Goal: Task Accomplishment & Management: Manage account settings

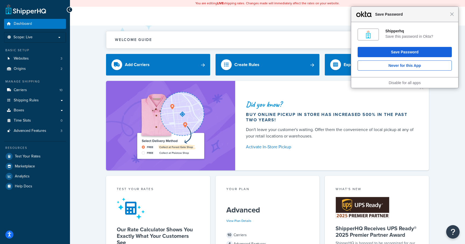
click at [453, 16] on div "Close Save Password" at bounding box center [404, 14] width 107 height 15
click at [451, 15] on span "Close" at bounding box center [452, 14] width 4 height 4
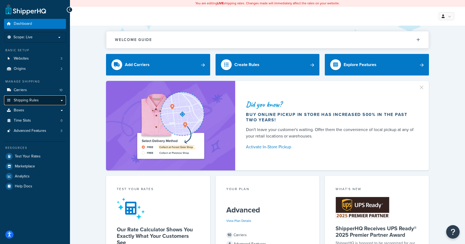
click at [61, 99] on link "Shipping Rules" at bounding box center [35, 100] width 62 height 10
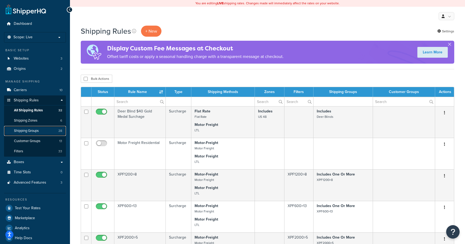
click at [40, 131] on link "Shipping Groups 28" at bounding box center [35, 131] width 62 height 10
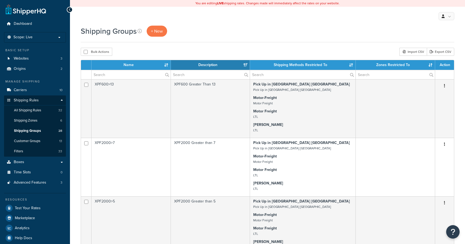
select select "15"
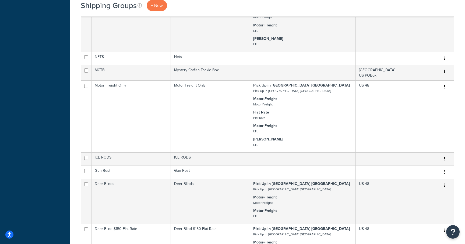
scroll to position [548, 0]
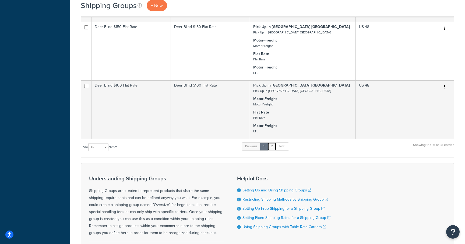
click at [274, 145] on link "2" at bounding box center [272, 146] width 9 height 8
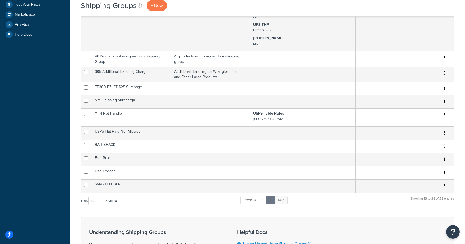
scroll to position [208, 0]
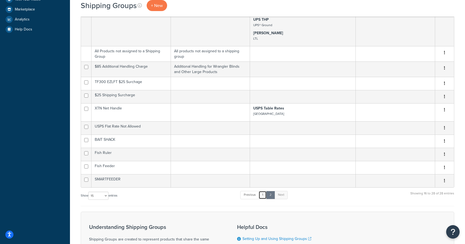
click at [265, 196] on link "1" at bounding box center [263, 195] width 8 height 8
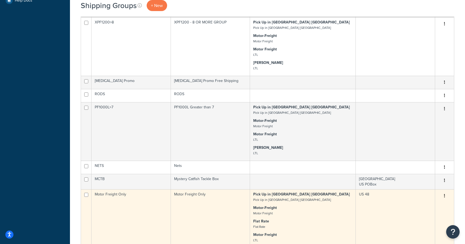
scroll to position [227, 0]
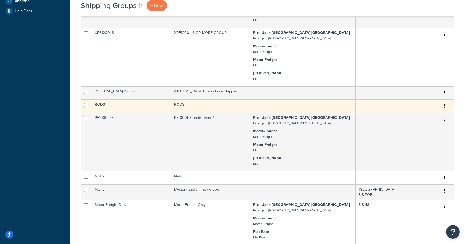
click at [204, 107] on td "RODS" at bounding box center [210, 105] width 79 height 13
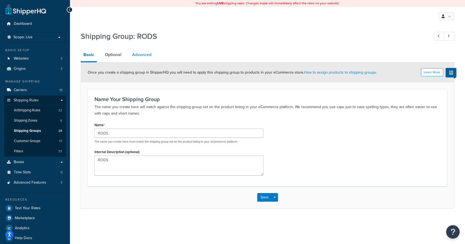
click at [138, 57] on link "Advanced" at bounding box center [142, 54] width 25 height 13
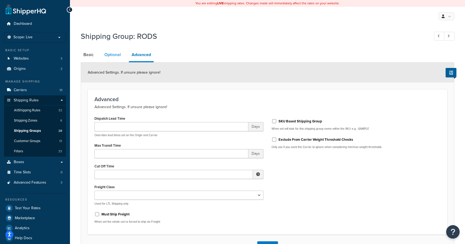
click at [111, 53] on link "Optional" at bounding box center [113, 54] width 22 height 13
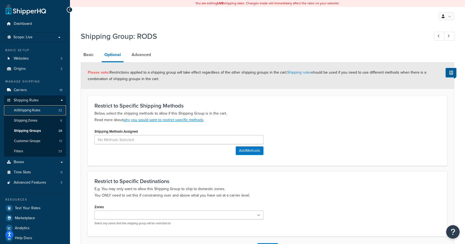
click at [40, 109] on span "All Shipping Rules" at bounding box center [27, 110] width 26 height 5
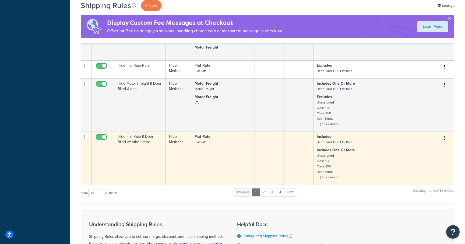
scroll to position [267, 0]
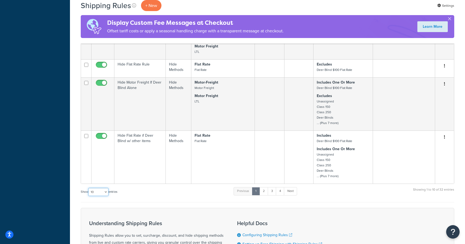
click at [104, 191] on select "10 15 25 50 100 1000" at bounding box center [98, 192] width 20 height 8
select select "50"
click at [89, 188] on select "10 15 25 50 100 1000" at bounding box center [98, 192] width 20 height 8
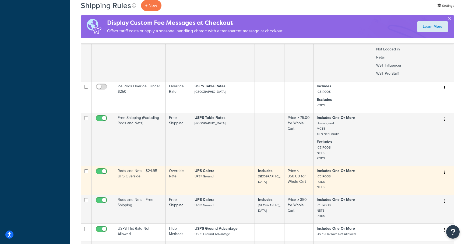
scroll to position [884, 0]
click at [130, 165] on td "Rods and Nets - $24.95 UPS Override" at bounding box center [139, 179] width 51 height 29
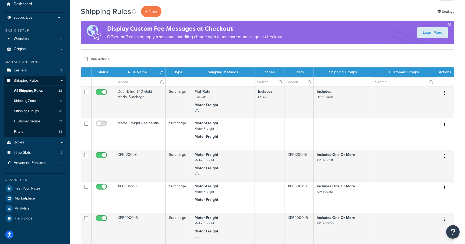
scroll to position [20, 0]
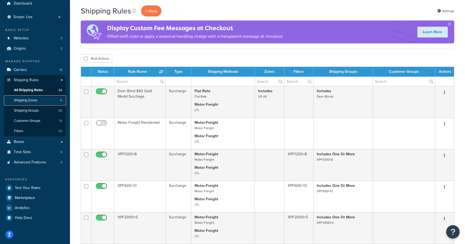
click at [35, 102] on span "Shipping Zones" at bounding box center [25, 100] width 23 height 5
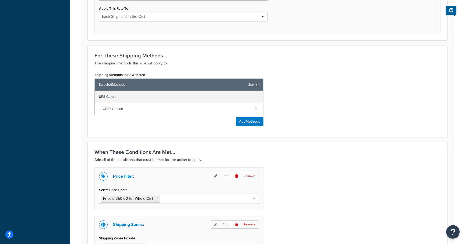
scroll to position [373, 0]
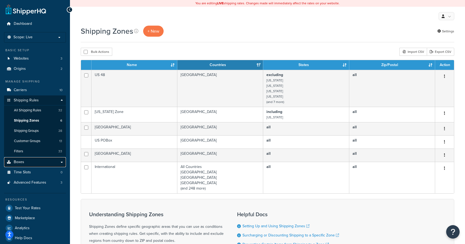
click at [62, 162] on link "Boxes" at bounding box center [35, 162] width 62 height 10
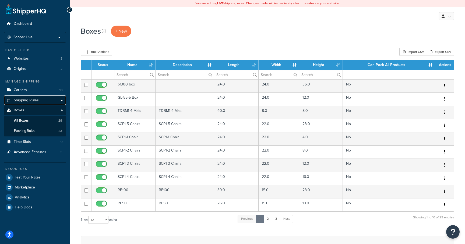
click at [36, 100] on span "Shipping Rules" at bounding box center [26, 100] width 25 height 5
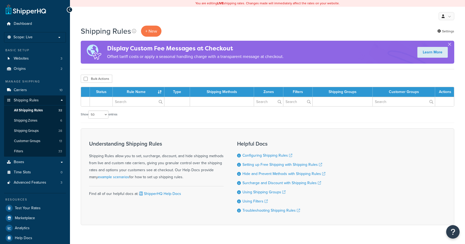
select select "50"
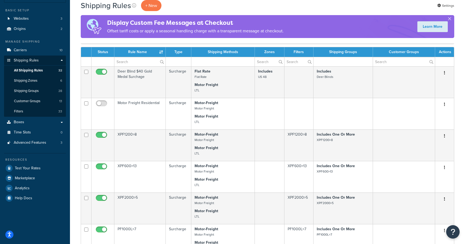
scroll to position [39, 0]
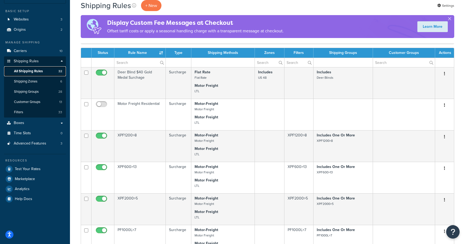
click at [37, 70] on span "All Shipping Rules" at bounding box center [28, 71] width 29 height 5
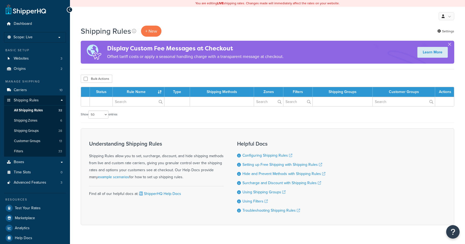
select select "50"
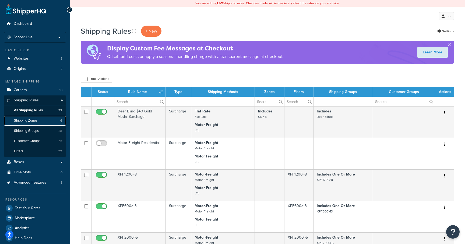
click at [41, 120] on link "Shipping Zones 6" at bounding box center [35, 121] width 62 height 10
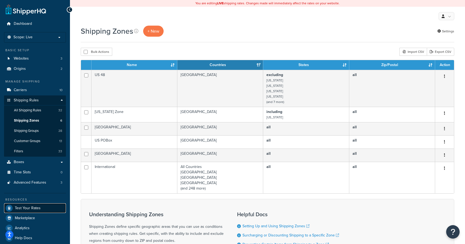
click at [46, 209] on link "Test Your Rates" at bounding box center [35, 208] width 62 height 10
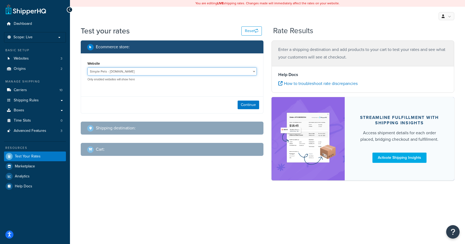
click at [215, 72] on select "Simple Pets - [DOMAIN_NAME] [US_STATE] Hunter Products - [DOMAIN_NAME] Whisker …" at bounding box center [172, 71] width 169 height 8
select select "849d9b401bed46090d9b0c1d446cbc23"
click at [88, 68] on select "Simple Pets - [DOMAIN_NAME] [US_STATE] Hunter Products - [DOMAIN_NAME] Whisker …" at bounding box center [172, 71] width 169 height 8
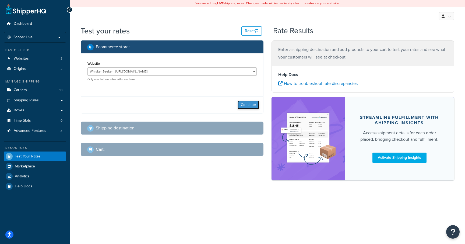
click at [246, 103] on button "Continue" at bounding box center [249, 104] width 22 height 9
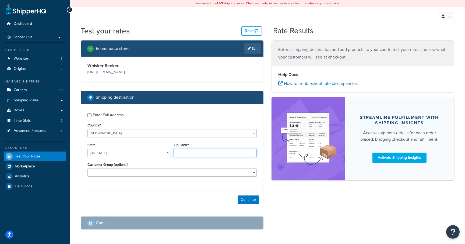
click at [184, 155] on input "Zip Code*" at bounding box center [215, 153] width 83 height 8
type input "50266"
click at [254, 200] on button "Continue" at bounding box center [249, 199] width 22 height 9
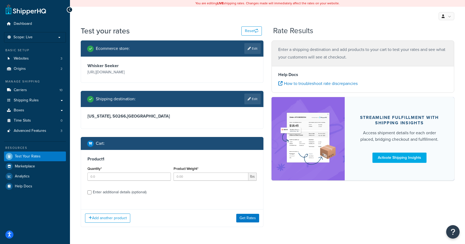
scroll to position [6, 0]
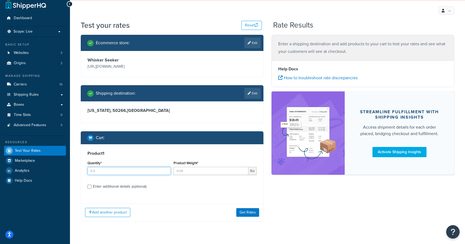
click at [138, 174] on input "Quantity*" at bounding box center [129, 171] width 83 height 8
type input "1"
click at [166, 170] on input "1" at bounding box center [129, 171] width 83 height 8
type input "1"
click at [244, 170] on input "1" at bounding box center [211, 171] width 75 height 8
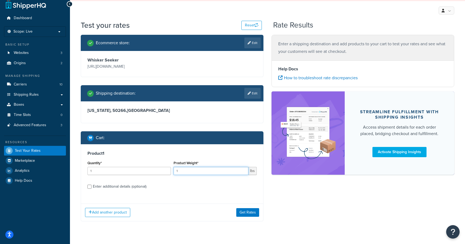
scroll to position [18, 0]
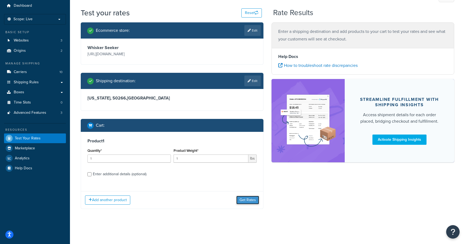
click at [246, 201] on button "Get Rates" at bounding box center [247, 199] width 23 height 9
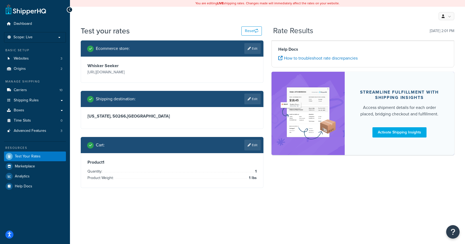
scroll to position [0, 0]
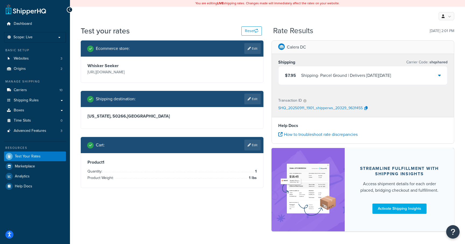
click at [439, 76] on icon at bounding box center [439, 75] width 3 height 4
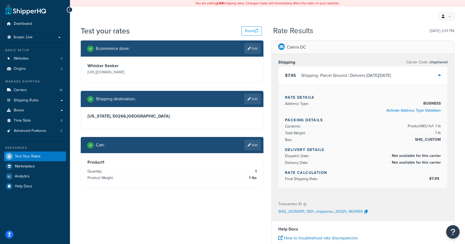
click at [439, 76] on icon at bounding box center [439, 75] width 3 height 4
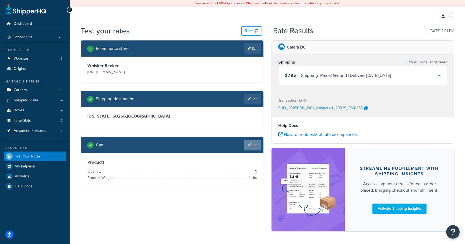
click at [252, 143] on link "Edit" at bounding box center [252, 144] width 16 height 11
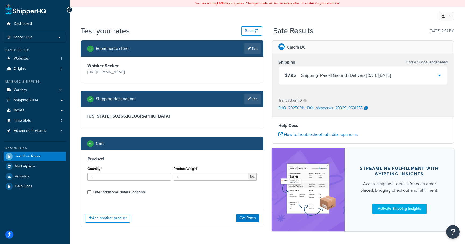
click at [115, 193] on div "Enter additional details (optional)" at bounding box center [120, 192] width 54 height 8
click at [92, 193] on input "Enter additional details (optional)" at bounding box center [90, 192] width 4 height 4
checkbox input "true"
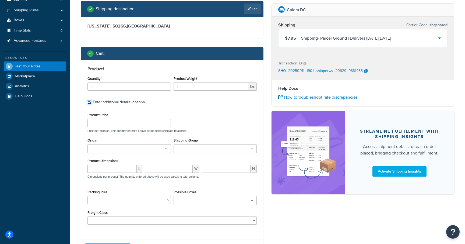
scroll to position [93, 0]
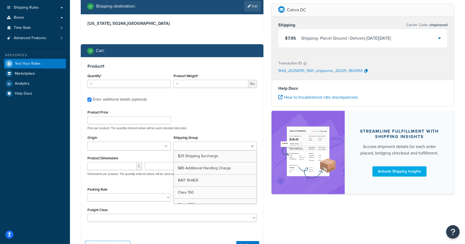
click at [250, 146] on ul at bounding box center [215, 145] width 83 height 9
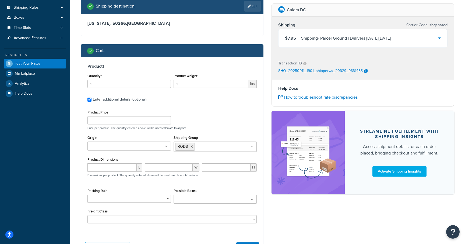
click at [230, 113] on div "Product Price Price per product. The quantity entered above will be used calcul…" at bounding box center [172, 119] width 172 height 21
click at [110, 121] on input "Product Price" at bounding box center [129, 120] width 83 height 8
type input "119"
click at [213, 112] on div "Product Price 119 Price per product. The quantity entered above will be used ca…" at bounding box center [172, 119] width 172 height 21
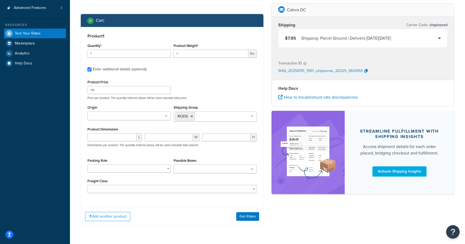
scroll to position [127, 0]
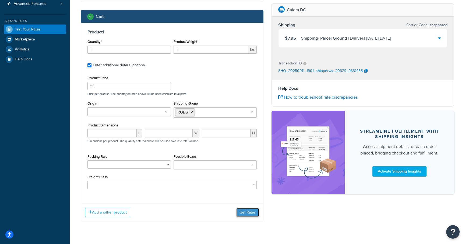
click at [247, 212] on button "Get Rates" at bounding box center [247, 212] width 23 height 9
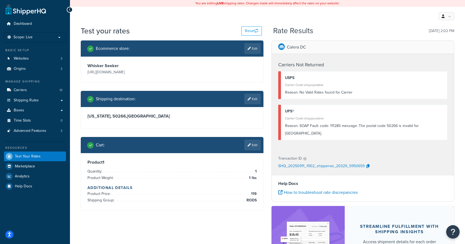
scroll to position [0, 0]
click at [252, 100] on link "Edit" at bounding box center [252, 98] width 16 height 11
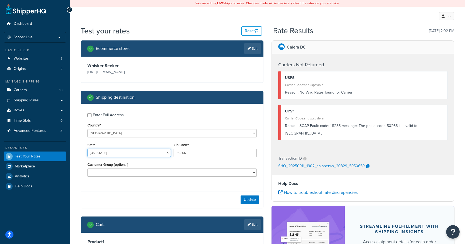
click at [164, 156] on select "Alabama Alaska American Samoa Arizona Arkansas Armed Forces Americas Armed Forc…" at bounding box center [129, 153] width 83 height 8
select select "IA"
click at [88, 149] on select "Alabama Alaska American Samoa Arizona Arkansas Armed Forces Americas Armed Forc…" at bounding box center [129, 153] width 83 height 8
click at [247, 201] on button "Update" at bounding box center [250, 199] width 19 height 9
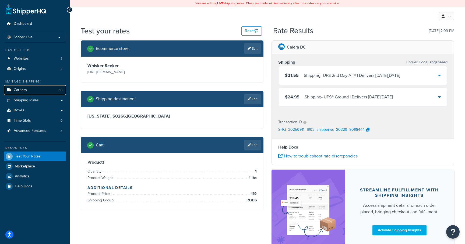
click at [22, 88] on span "Carriers" at bounding box center [20, 90] width 13 height 5
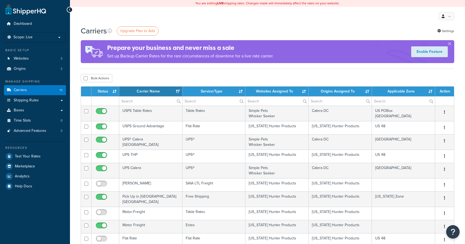
select select "15"
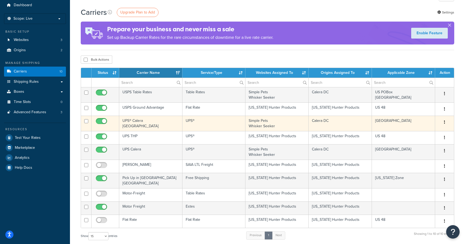
scroll to position [19, 0]
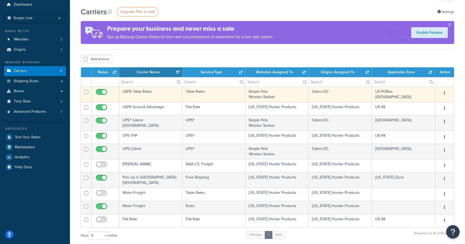
click at [156, 94] on td "USPS Table Rates" at bounding box center [150, 93] width 63 height 15
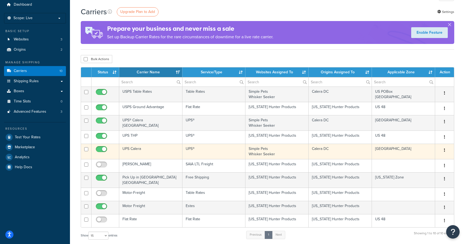
click at [153, 148] on td "UPS Calera" at bounding box center [150, 151] width 63 height 15
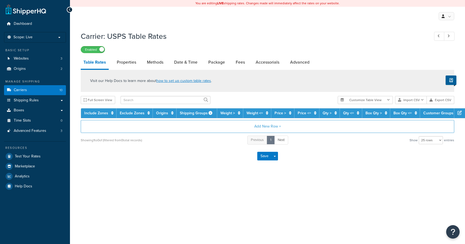
select select "25"
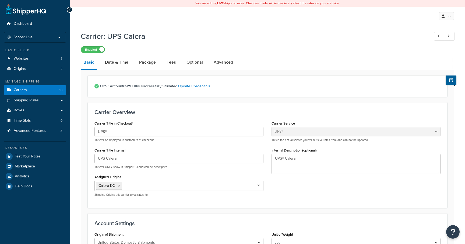
select select "ups"
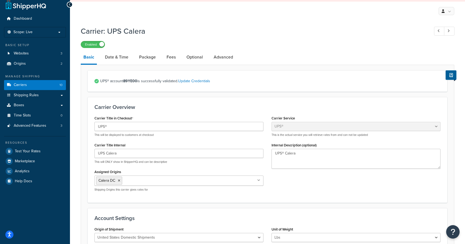
scroll to position [5, 0]
click at [151, 58] on link "Package" at bounding box center [148, 57] width 22 height 13
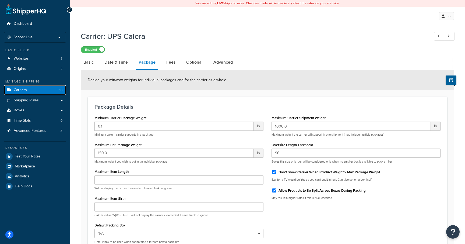
click at [55, 92] on link "Carriers 10" at bounding box center [35, 90] width 62 height 10
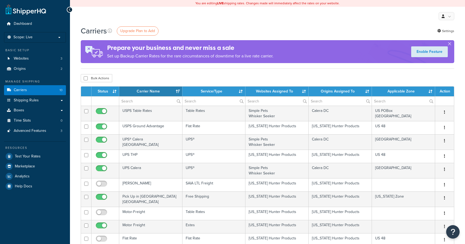
select select "15"
click at [62, 100] on link "Shipping Rules" at bounding box center [35, 100] width 62 height 10
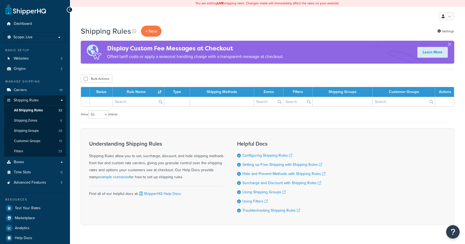
select select "50"
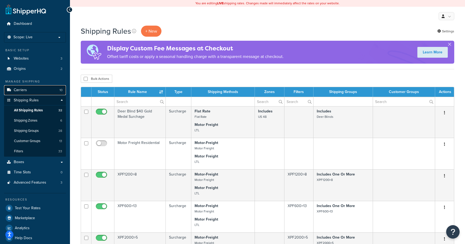
click at [23, 88] on span "Carriers" at bounding box center [20, 90] width 13 height 5
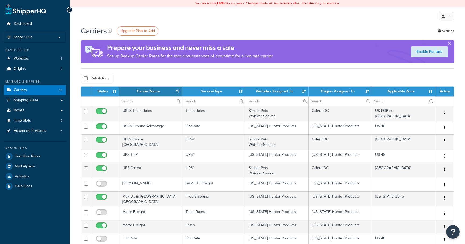
select select "15"
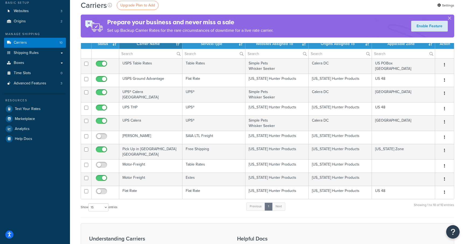
scroll to position [38, 0]
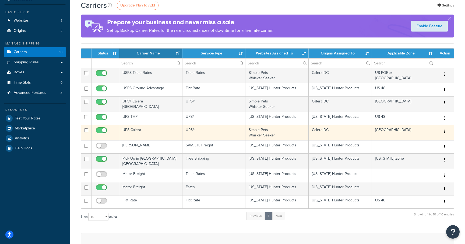
click at [135, 132] on td "UPS Calera" at bounding box center [150, 132] width 63 height 15
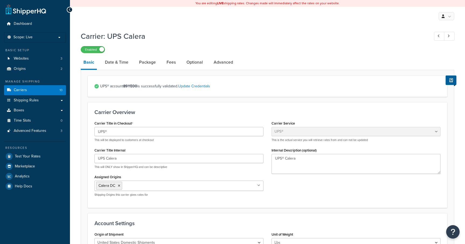
select select "ups"
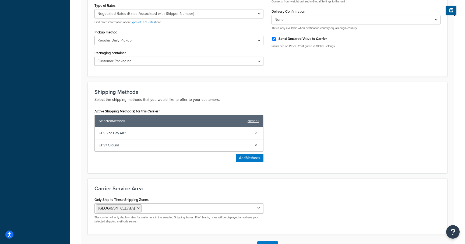
scroll to position [255, 0]
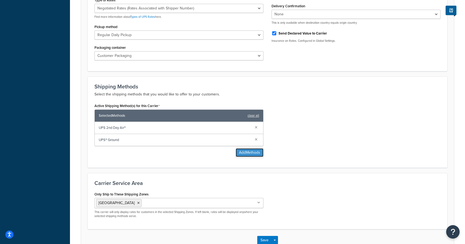
click at [241, 152] on button "Add Methods" at bounding box center [250, 152] width 28 height 9
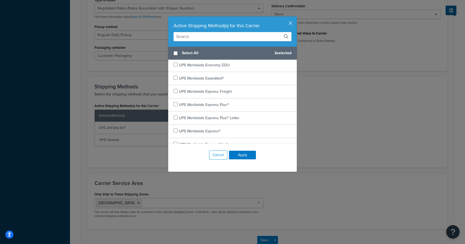
scroll to position [312, 0]
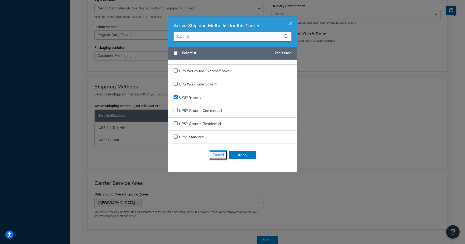
click at [219, 156] on button "Cancel" at bounding box center [218, 154] width 18 height 9
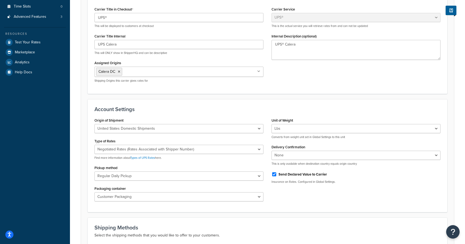
scroll to position [103, 0]
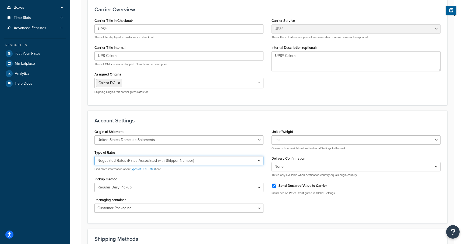
click at [220, 160] on select "Negotiated Rates (Rates Associated with Shipper Number) Daily Rates Retail Rate…" at bounding box center [179, 160] width 169 height 9
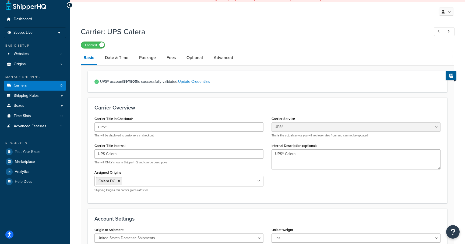
scroll to position [0, 0]
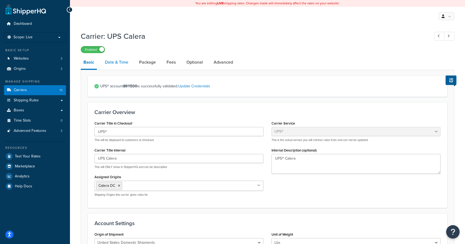
click at [121, 63] on link "Date & Time" at bounding box center [116, 62] width 29 height 13
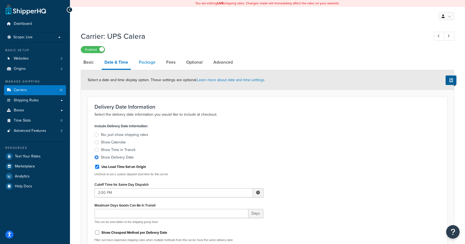
click at [149, 64] on link "Package" at bounding box center [147, 62] width 22 height 13
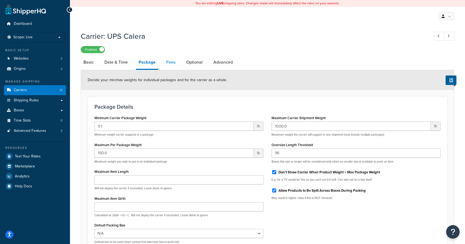
click at [172, 63] on link "Fees" at bounding box center [171, 62] width 15 height 13
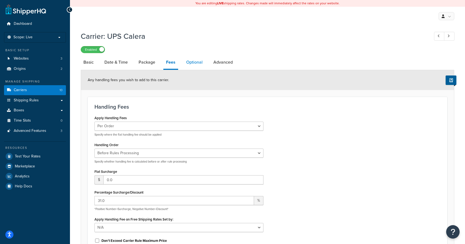
click at [196, 64] on link "Optional" at bounding box center [195, 62] width 22 height 13
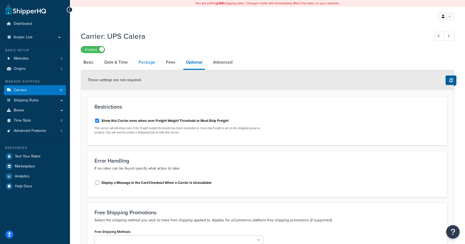
click at [145, 61] on link "Package" at bounding box center [147, 62] width 22 height 13
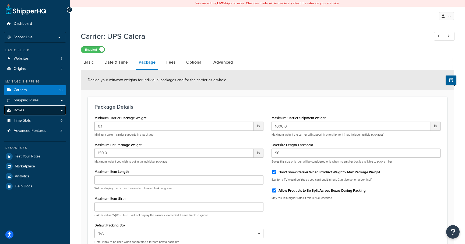
click at [62, 111] on link "Boxes" at bounding box center [35, 110] width 62 height 10
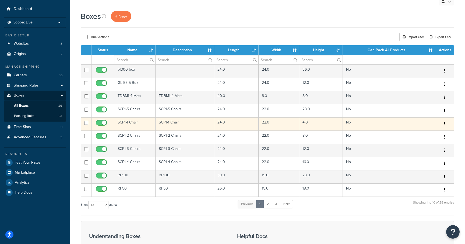
scroll to position [16, 0]
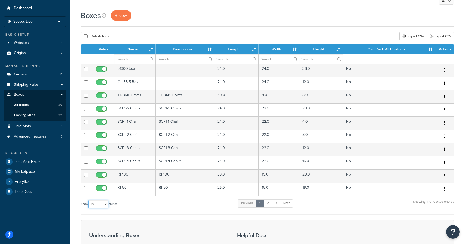
click at [105, 204] on select "10 15 25 50 100 1000" at bounding box center [98, 204] width 20 height 8
select select "100"
click at [89, 200] on select "10 15 25 50 100 1000" at bounding box center [98, 204] width 20 height 8
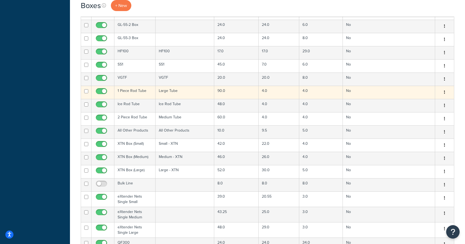
scroll to position [215, 0]
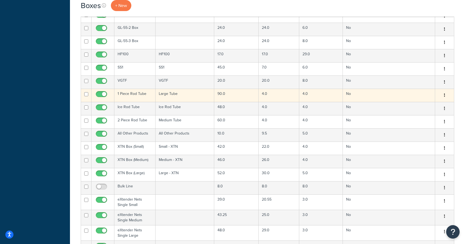
click at [198, 94] on td "Large Tube" at bounding box center [185, 95] width 59 height 13
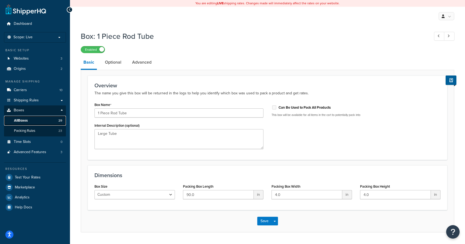
click at [26, 122] on span "All Boxes" at bounding box center [21, 120] width 14 height 5
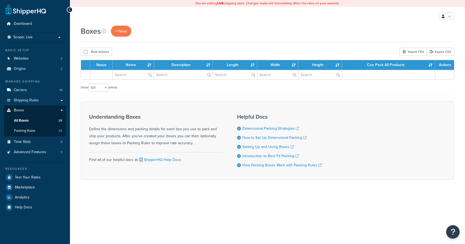
select select "100"
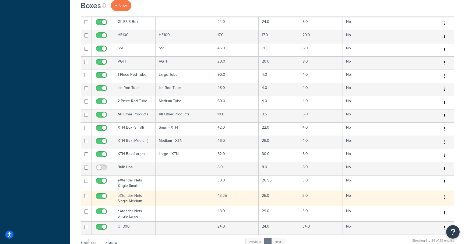
scroll to position [232, 0]
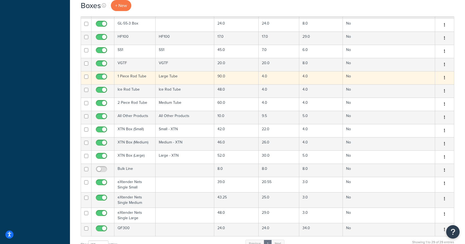
click at [163, 77] on td "Large Tube" at bounding box center [185, 77] width 59 height 13
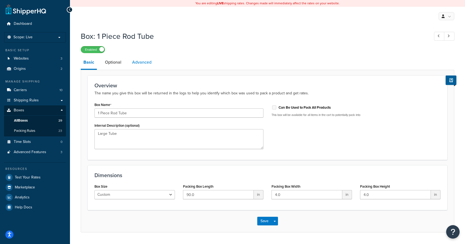
click at [140, 62] on link "Advanced" at bounding box center [142, 62] width 25 height 13
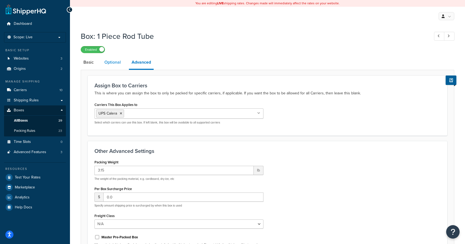
click at [111, 61] on link "Optional" at bounding box center [113, 62] width 22 height 13
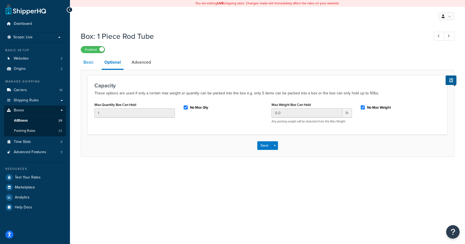
click at [88, 64] on link "Basic" at bounding box center [89, 62] width 16 height 13
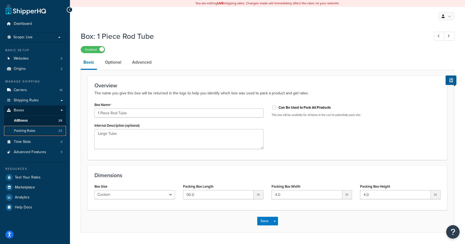
click at [40, 129] on link "Packing Rules 23" at bounding box center [35, 131] width 62 height 10
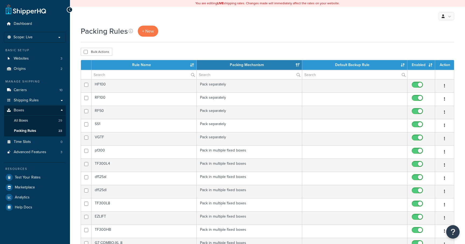
select select "15"
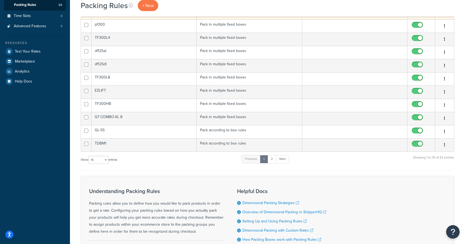
scroll to position [133, 0]
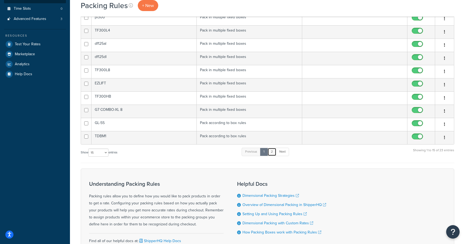
click at [273, 152] on link "2" at bounding box center [272, 152] width 9 height 8
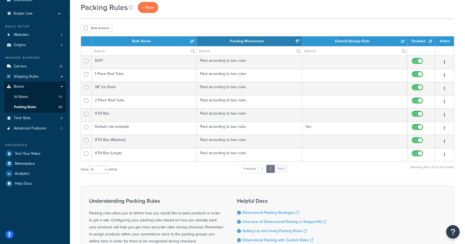
scroll to position [20, 0]
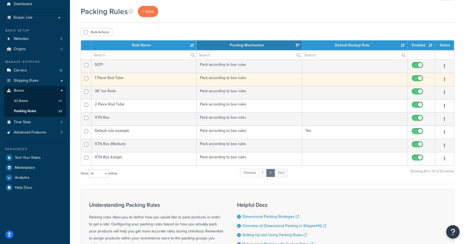
click at [181, 79] on td "1 Piece Rod Tube" at bounding box center [144, 79] width 105 height 13
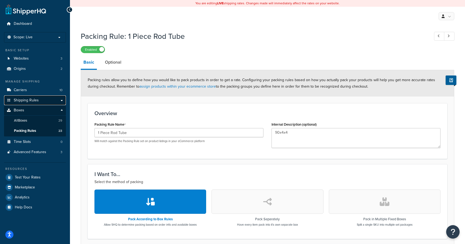
click at [30, 102] on span "Shipping Rules" at bounding box center [26, 100] width 25 height 5
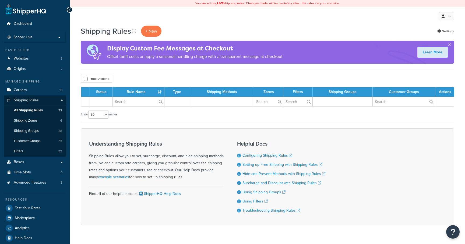
select select "50"
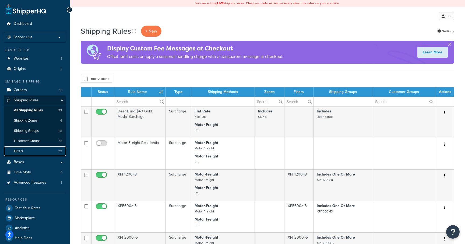
click at [34, 151] on link "Filters 33" at bounding box center [35, 151] width 62 height 10
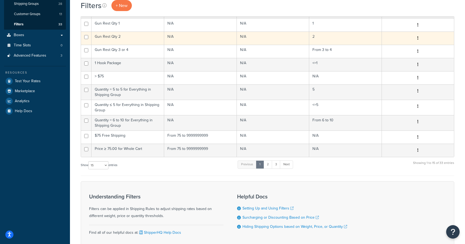
scroll to position [128, 0]
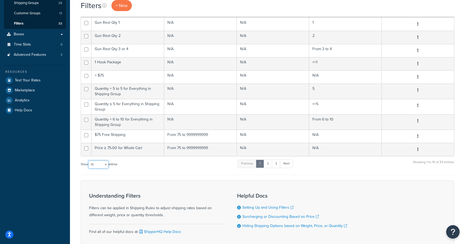
click at [100, 167] on select "10 15 25 50 100" at bounding box center [98, 164] width 20 height 8
select select "50"
click at [89, 168] on select "10 15 25 50 100" at bounding box center [98, 164] width 20 height 8
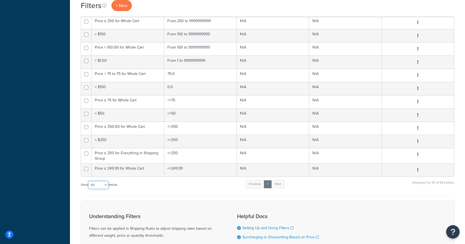
scroll to position [347, 0]
